Goal: Task Accomplishment & Management: Manage account settings

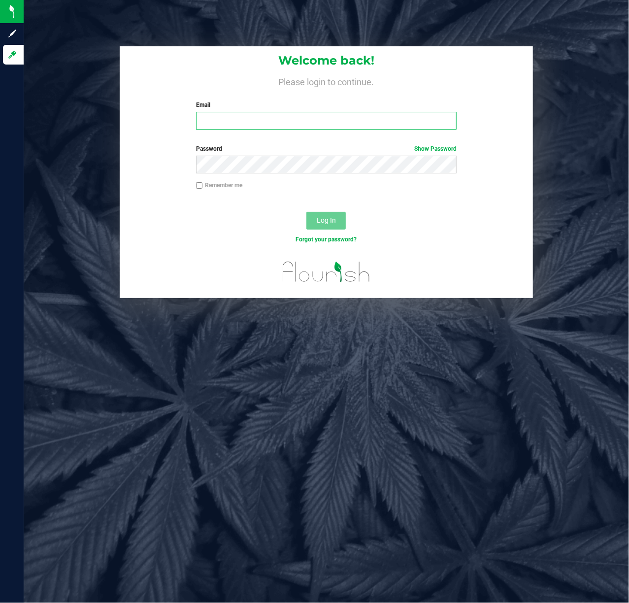
click at [274, 121] on input "Email" at bounding box center [326, 121] width 261 height 18
type input "Brollins@liveparallel.com"
click at [271, 154] on div "Password Show Password" at bounding box center [327, 158] width 276 height 29
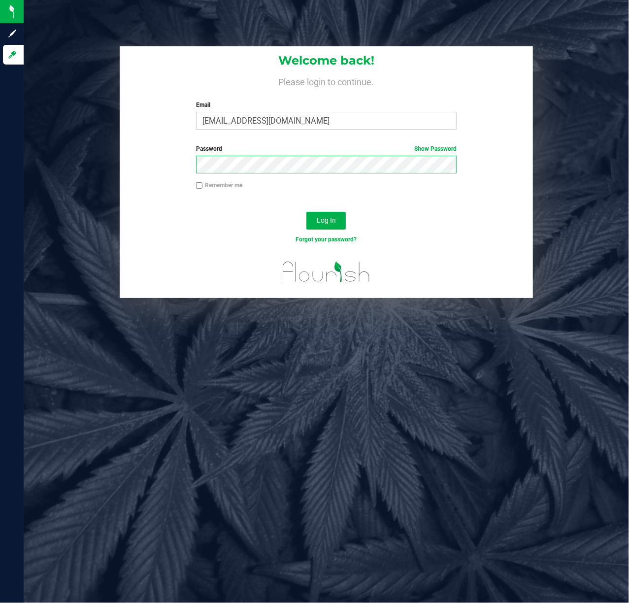
click at [306, 212] on button "Log In" at bounding box center [325, 221] width 39 height 18
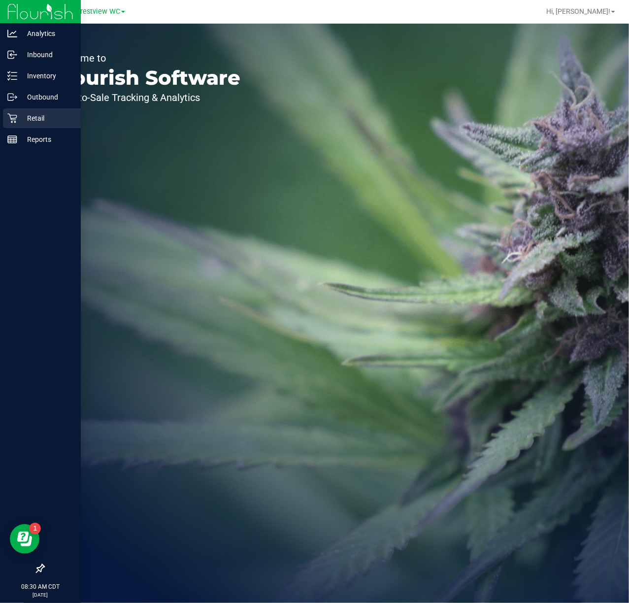
click at [13, 117] on icon at bounding box center [12, 118] width 10 height 10
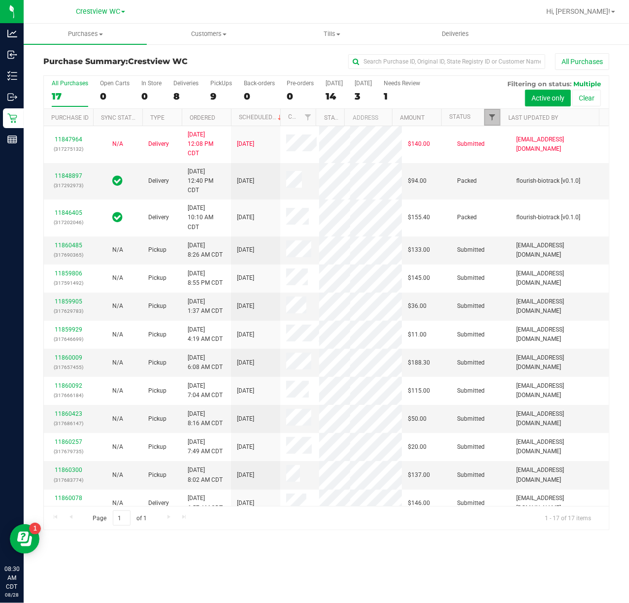
click at [493, 121] on span "Filter" at bounding box center [492, 117] width 8 height 8
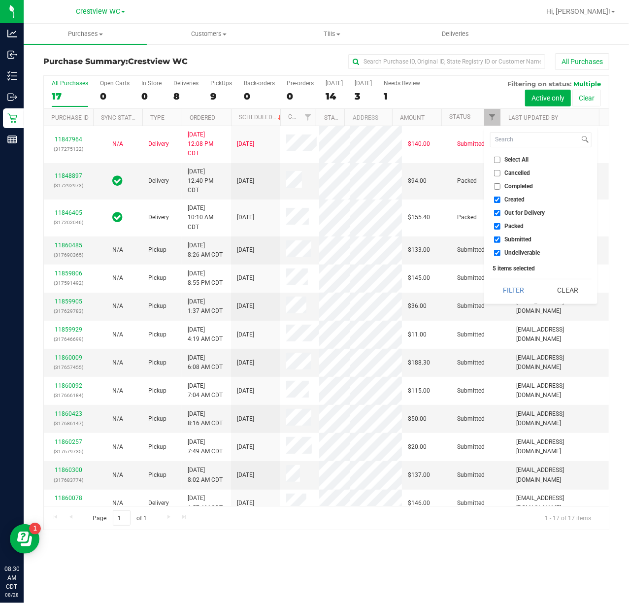
click at [497, 203] on input "Created" at bounding box center [497, 200] width 6 height 6
checkbox input "false"
click at [499, 211] on input "Out for Delivery" at bounding box center [497, 213] width 6 height 6
checkbox input "false"
click at [501, 222] on li "Packed" at bounding box center [540, 226] width 101 height 10
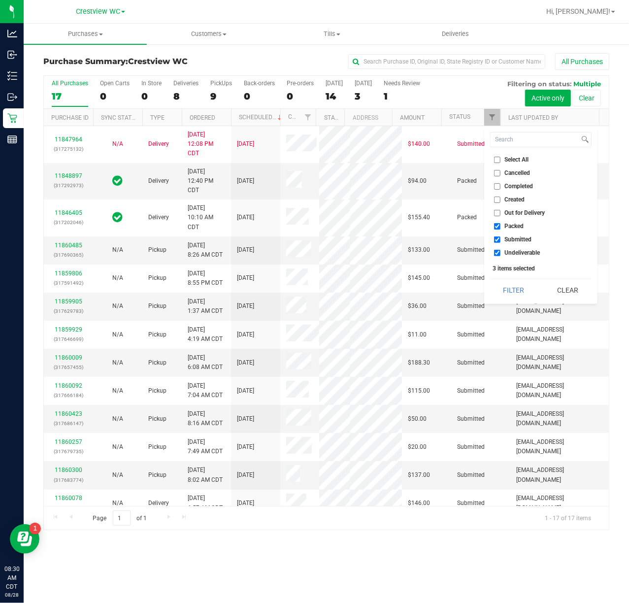
click at [501, 226] on label "Packed" at bounding box center [509, 226] width 30 height 6
click at [501, 226] on input "Packed" at bounding box center [497, 226] width 6 height 6
checkbox input "false"
click at [501, 253] on label "Undeliverable" at bounding box center [517, 253] width 46 height 6
click at [501, 253] on input "Undeliverable" at bounding box center [497, 253] width 6 height 6
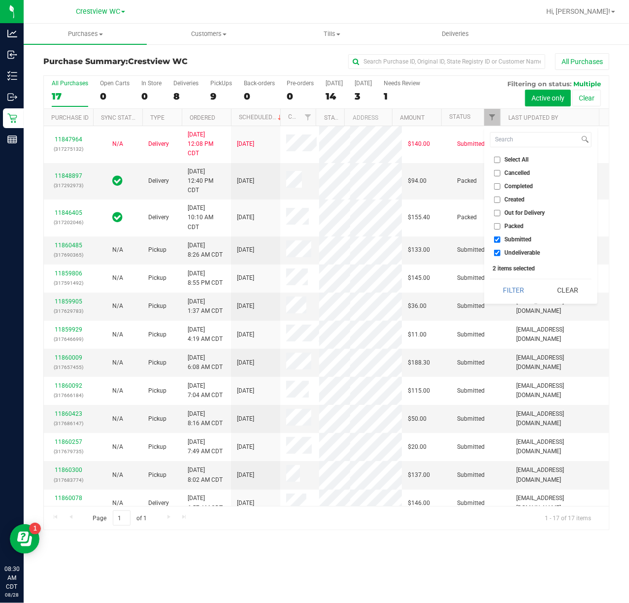
checkbox input "false"
click at [501, 283] on button "Filter" at bounding box center [513, 290] width 47 height 22
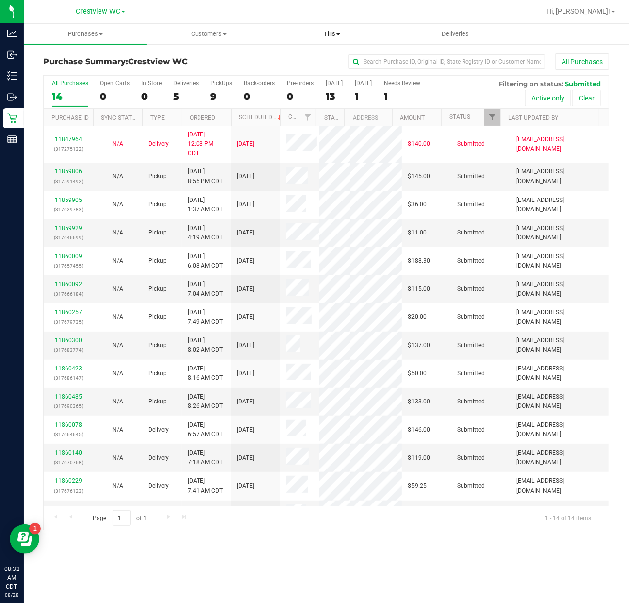
click at [334, 36] on span "Tills" at bounding box center [332, 34] width 122 height 9
click at [330, 59] on span "Manage tills" at bounding box center [303, 59] width 67 height 8
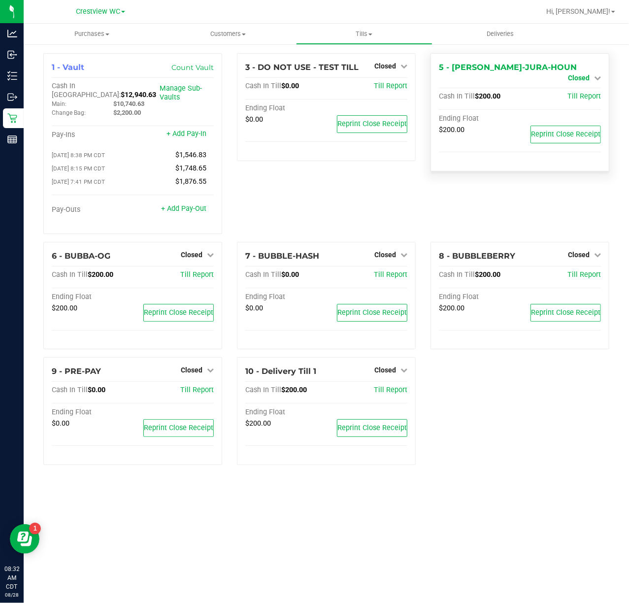
click at [589, 74] on span "Closed" at bounding box center [579, 78] width 22 height 8
click at [590, 91] on link "Open Till" at bounding box center [579, 87] width 26 height 8
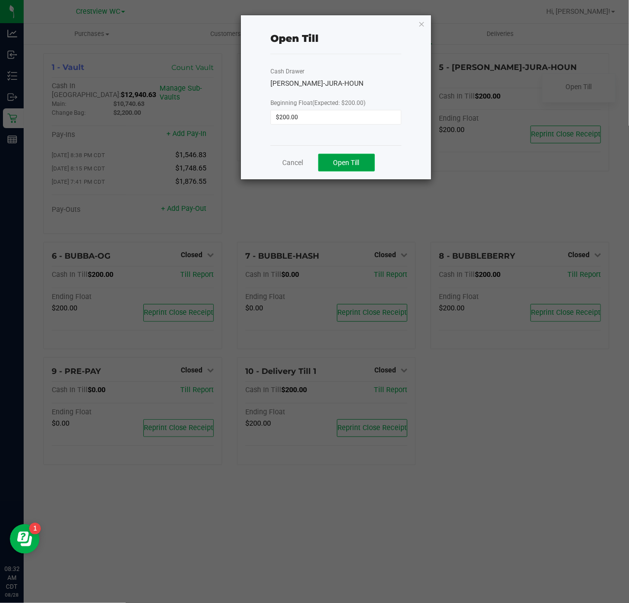
click at [364, 158] on button "Open Till" at bounding box center [346, 163] width 57 height 18
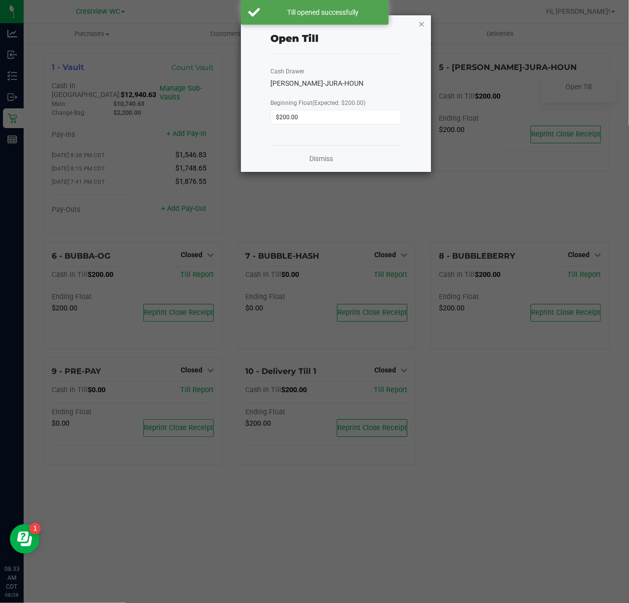
click at [422, 23] on icon "button" at bounding box center [421, 24] width 7 height 12
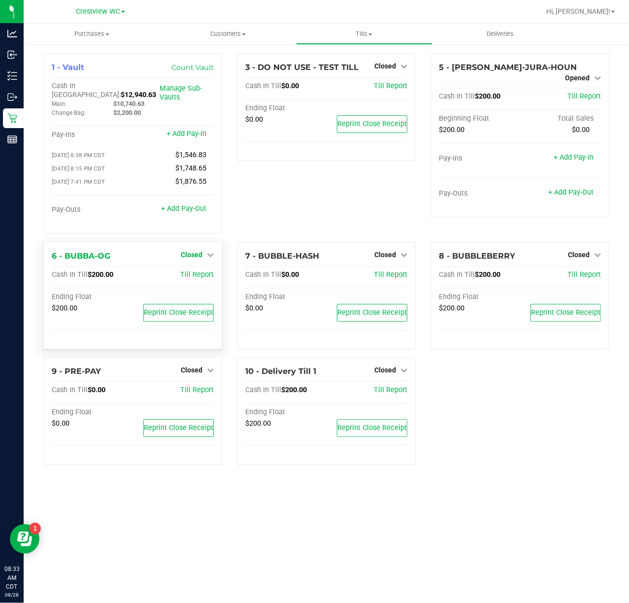
click at [203, 251] on link "Closed" at bounding box center [197, 255] width 33 height 8
click at [201, 272] on link "Open Till" at bounding box center [191, 275] width 26 height 8
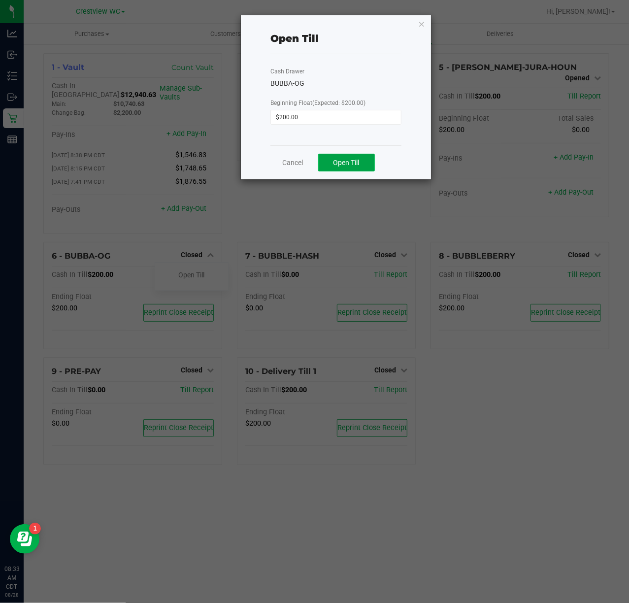
click at [350, 157] on button "Open Till" at bounding box center [346, 163] width 57 height 18
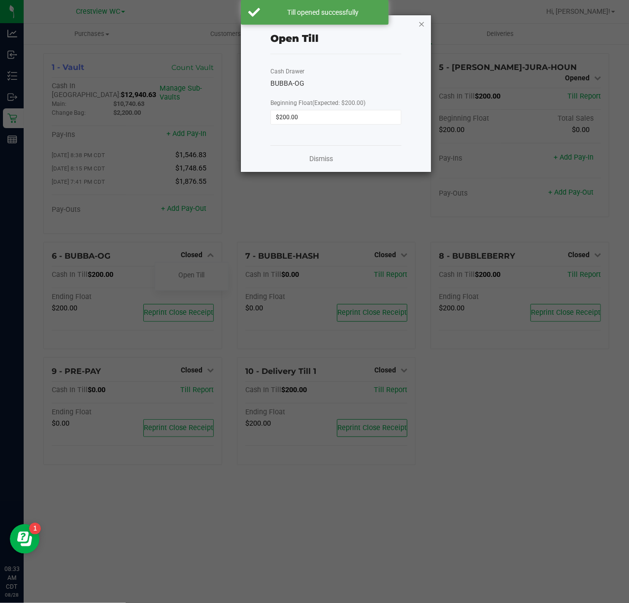
click at [420, 20] on icon "button" at bounding box center [421, 24] width 7 height 12
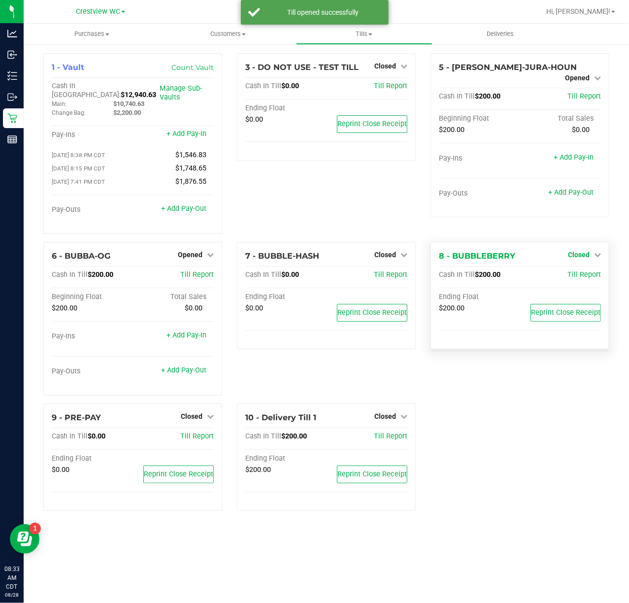
click at [581, 251] on span "Closed" at bounding box center [579, 255] width 22 height 8
click at [580, 271] on link "Open Till" at bounding box center [579, 275] width 26 height 8
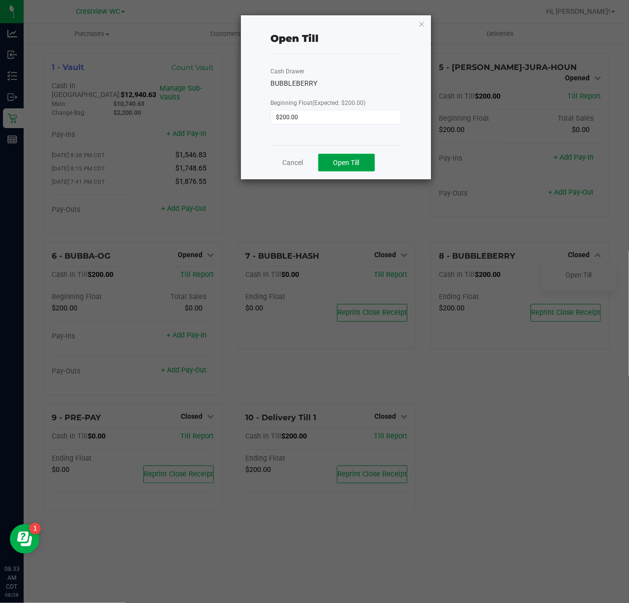
click at [354, 162] on span "Open Till" at bounding box center [347, 163] width 26 height 8
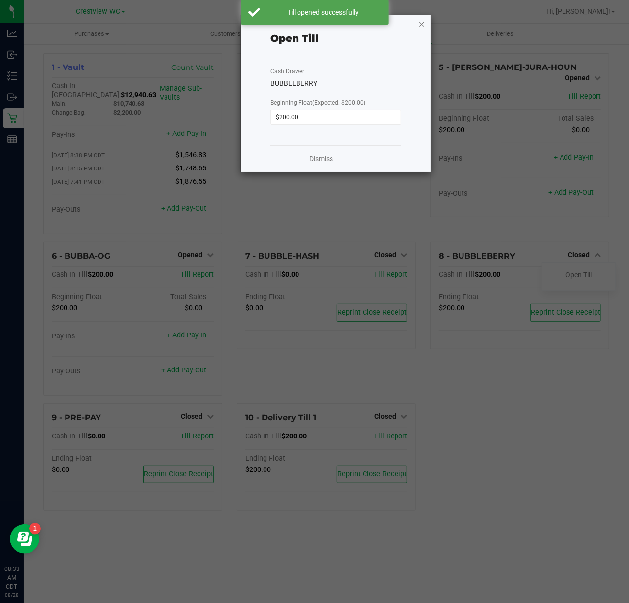
click at [420, 23] on icon "button" at bounding box center [421, 24] width 7 height 12
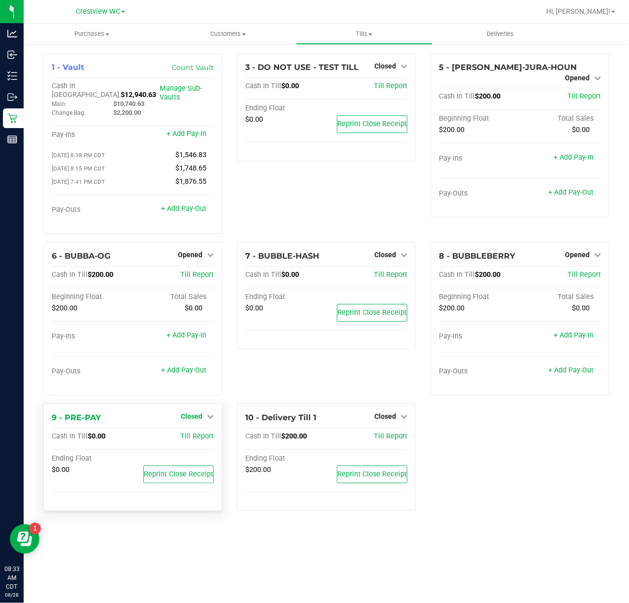
click at [201, 415] on span "Closed" at bounding box center [192, 416] width 22 height 8
click at [198, 433] on link "Open Till" at bounding box center [191, 437] width 26 height 8
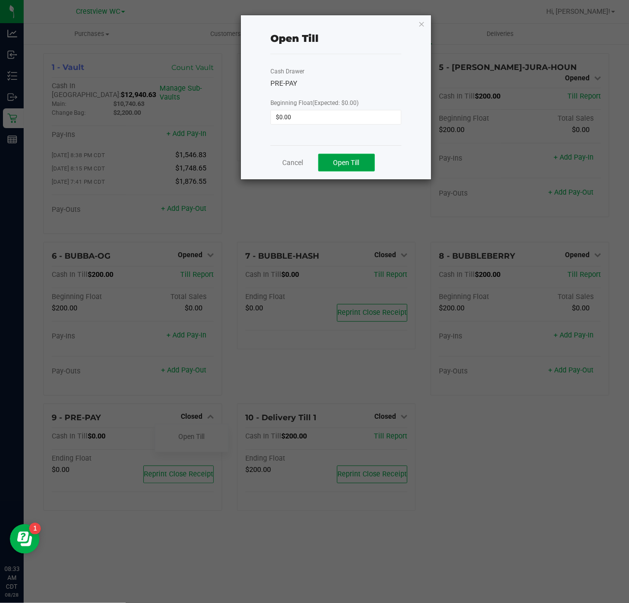
click at [343, 162] on span "Open Till" at bounding box center [347, 163] width 26 height 8
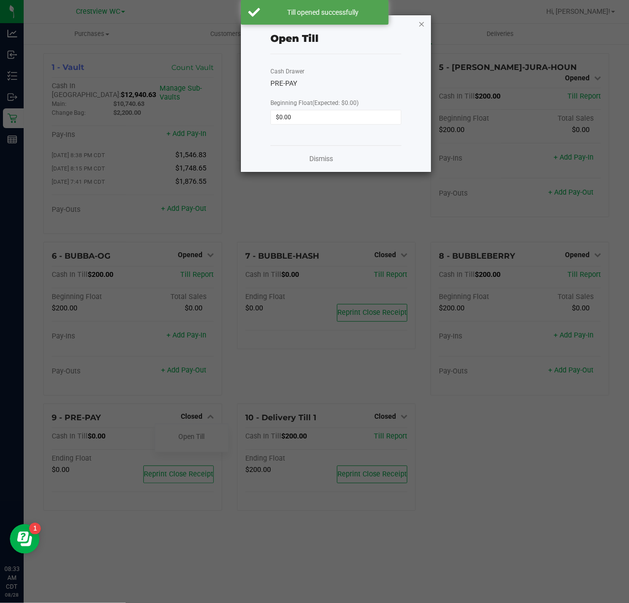
click at [421, 26] on icon "button" at bounding box center [421, 24] width 7 height 12
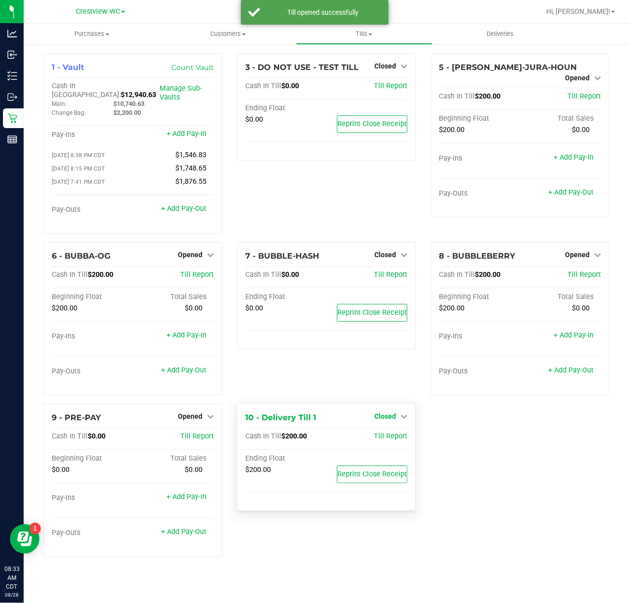
click at [383, 412] on span "Closed" at bounding box center [385, 416] width 22 height 8
click at [385, 434] on link "Open Till" at bounding box center [385, 437] width 26 height 8
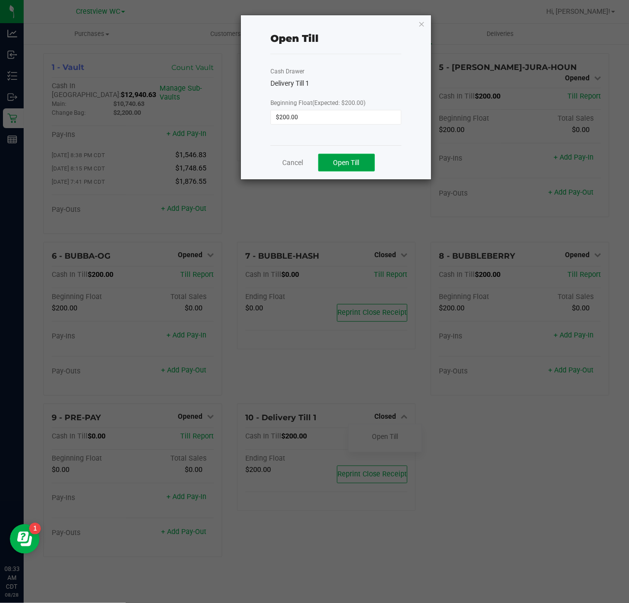
click at [356, 162] on span "Open Till" at bounding box center [347, 163] width 26 height 8
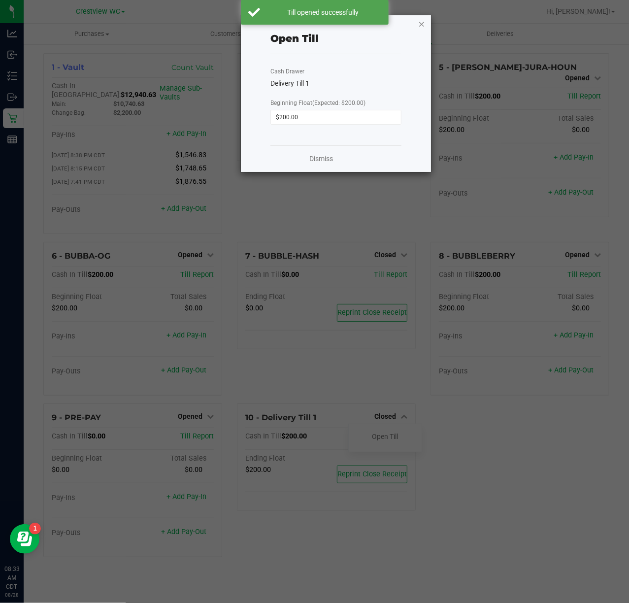
click at [420, 22] on icon "button" at bounding box center [421, 24] width 7 height 12
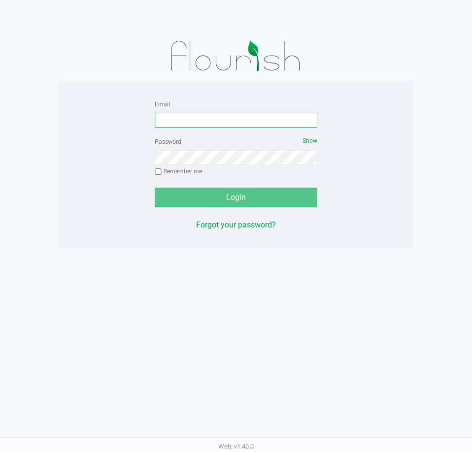
click at [190, 120] on input "Email" at bounding box center [236, 120] width 163 height 15
type input "[EMAIL_ADDRESS][DOMAIN_NAME]"
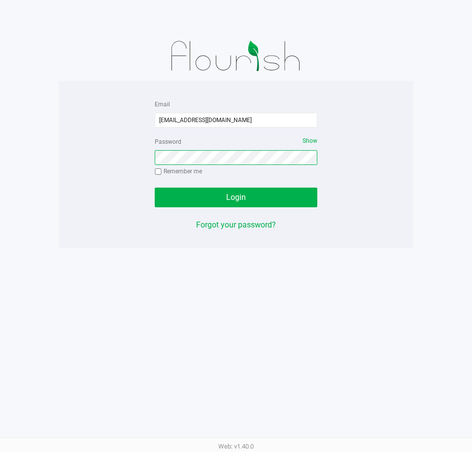
click at [155, 188] on button "Login" at bounding box center [236, 198] width 163 height 20
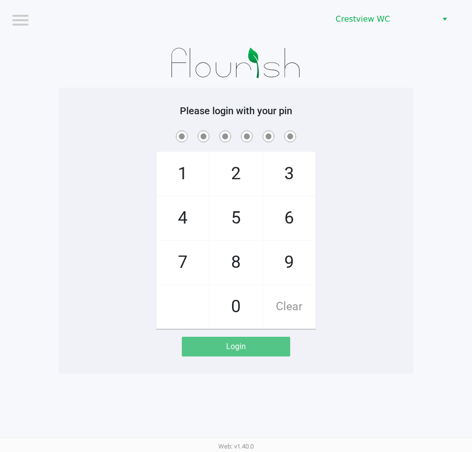
click at [286, 255] on span "9" at bounding box center [289, 262] width 52 height 43
checkbox input "true"
click at [251, 178] on span "2" at bounding box center [236, 173] width 52 height 43
checkbox input "true"
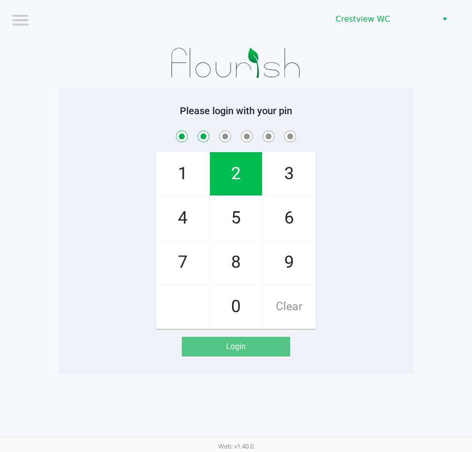
click at [251, 178] on span "2" at bounding box center [236, 173] width 52 height 43
checkbox input "true"
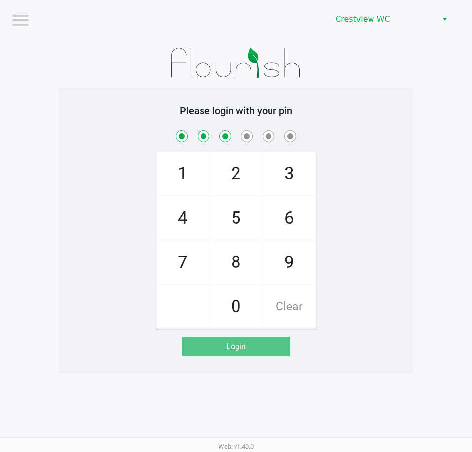
click at [254, 269] on span "8" at bounding box center [236, 262] width 52 height 43
checkbox input "true"
click at [241, 176] on span "2" at bounding box center [236, 173] width 52 height 43
checkbox input "true"
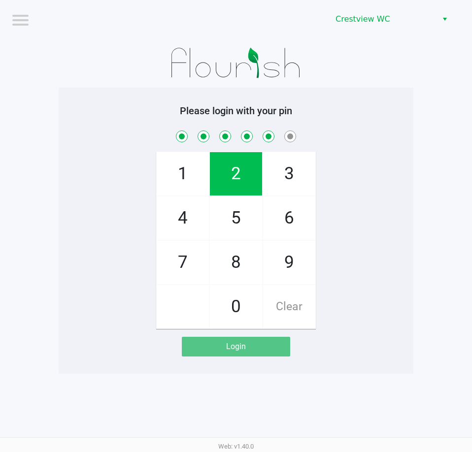
click at [193, 174] on span "1" at bounding box center [183, 173] width 52 height 43
checkbox input "true"
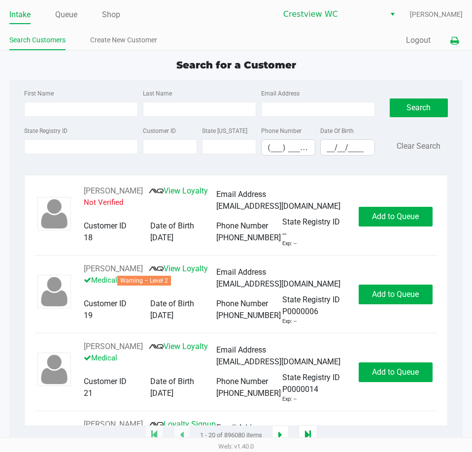
click at [453, 44] on icon at bounding box center [454, 40] width 8 height 7
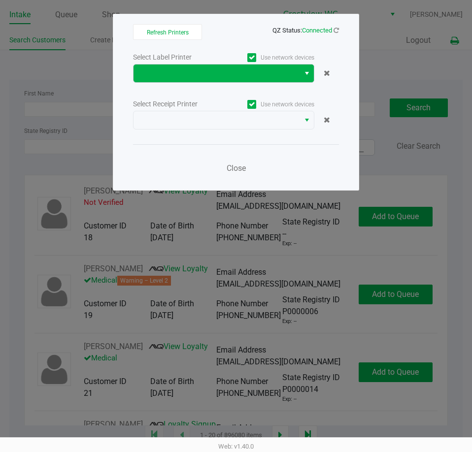
click at [299, 75] on kendo-dropdownlist at bounding box center [223, 73] width 181 height 19
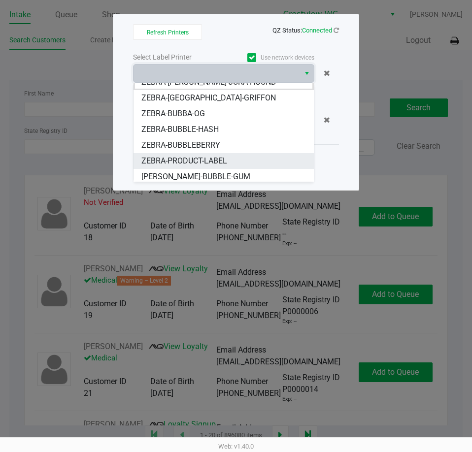
scroll to position [12, 0]
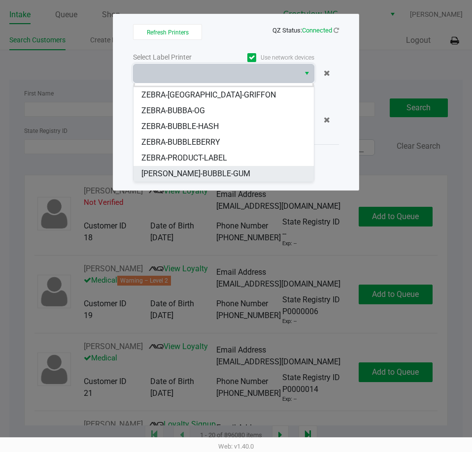
click at [225, 176] on li "ZERBA-BUBBLE-GUM" at bounding box center [224, 174] width 180 height 16
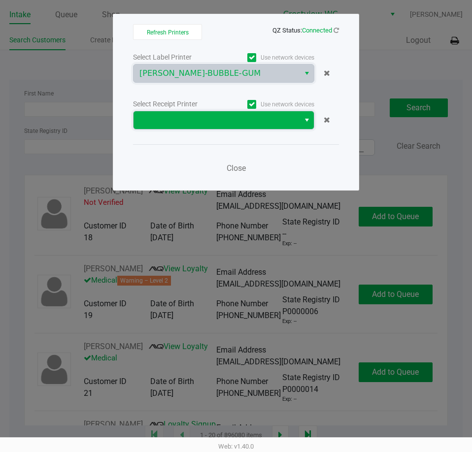
click at [234, 122] on span at bounding box center [216, 120] width 154 height 12
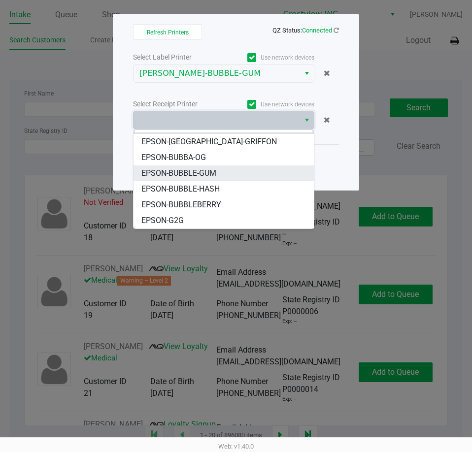
click at [223, 169] on li "EPSON-BUBBLE-GUM" at bounding box center [224, 174] width 180 height 16
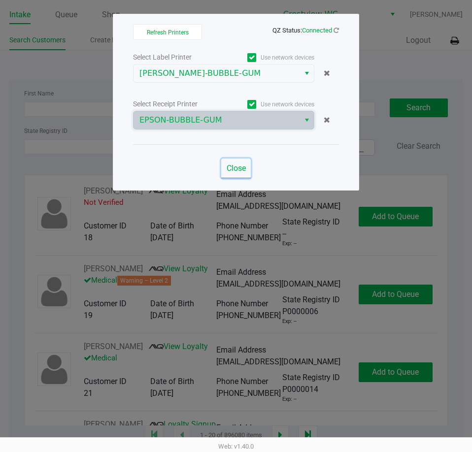
click at [231, 169] on span "Close" at bounding box center [236, 168] width 19 height 9
